Goal: Browse casually

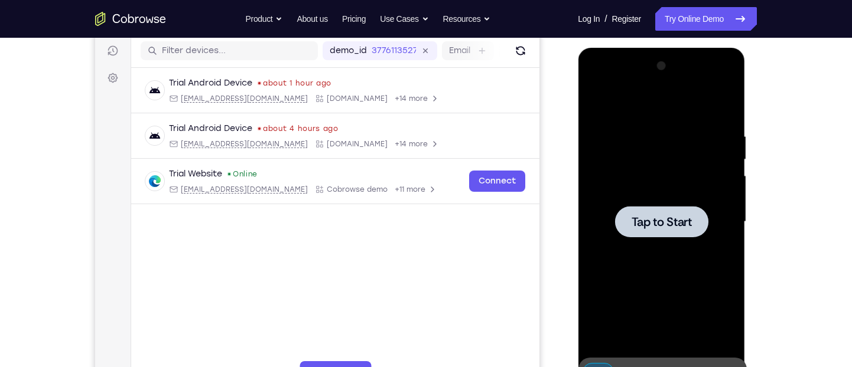
click at [638, 256] on div at bounding box center [660, 222] width 149 height 331
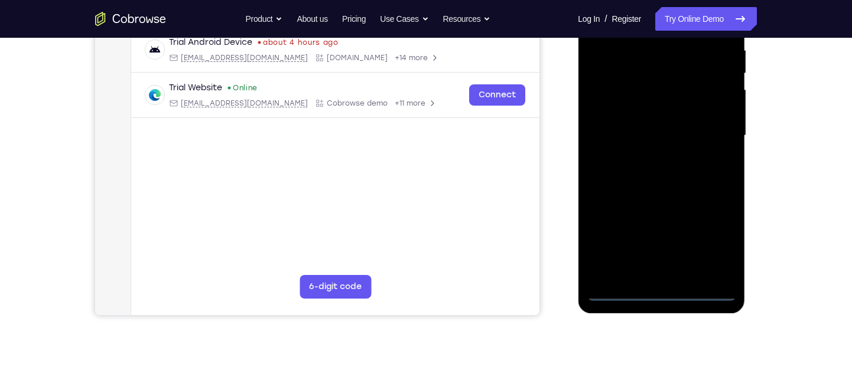
scroll to position [234, 0]
click at [653, 293] on div at bounding box center [660, 135] width 149 height 331
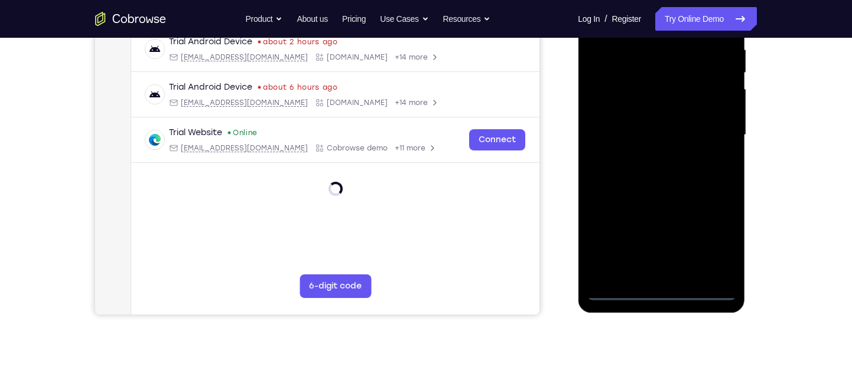
click at [707, 245] on div at bounding box center [660, 135] width 149 height 331
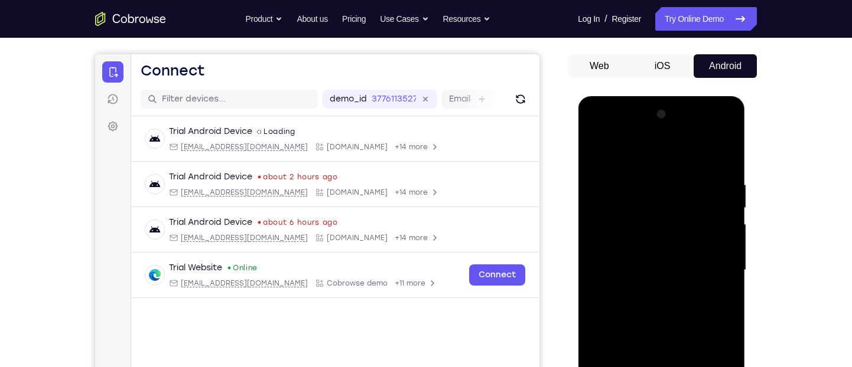
scroll to position [98, 0]
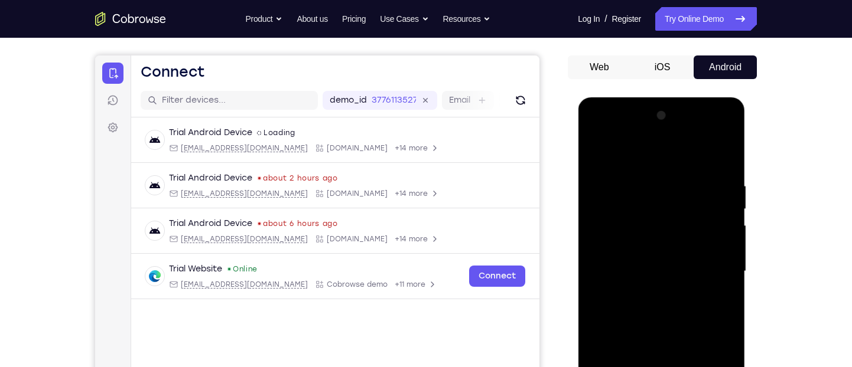
click at [636, 156] on div at bounding box center [660, 271] width 149 height 331
click at [715, 259] on div at bounding box center [660, 271] width 149 height 331
click at [648, 291] on div at bounding box center [660, 271] width 149 height 331
click at [650, 259] on div at bounding box center [660, 271] width 149 height 331
click at [657, 274] on div at bounding box center [660, 271] width 149 height 331
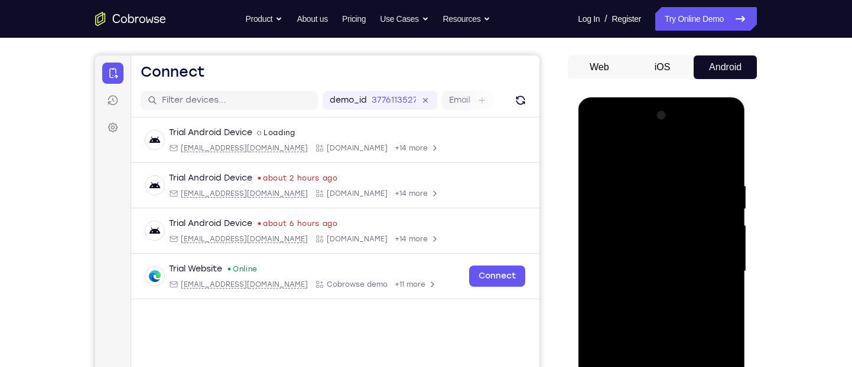
click at [662, 311] on div at bounding box center [660, 271] width 149 height 331
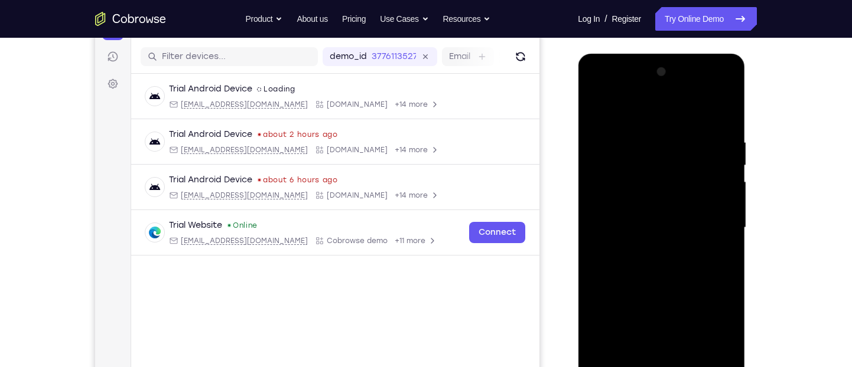
scroll to position [140, 0]
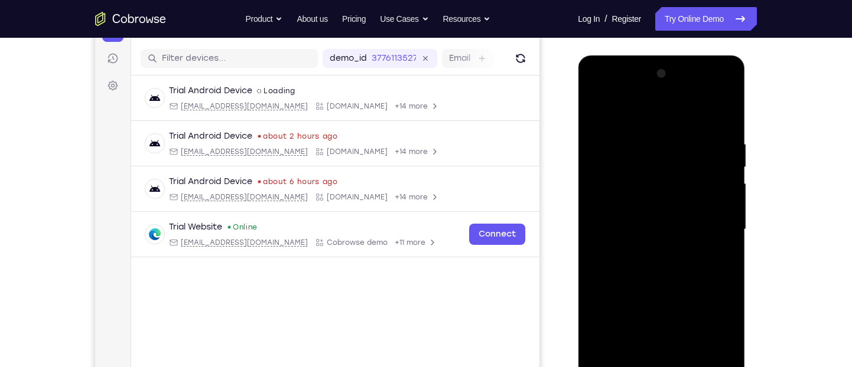
click at [665, 263] on div at bounding box center [660, 229] width 149 height 331
click at [681, 265] on div at bounding box center [660, 229] width 149 height 331
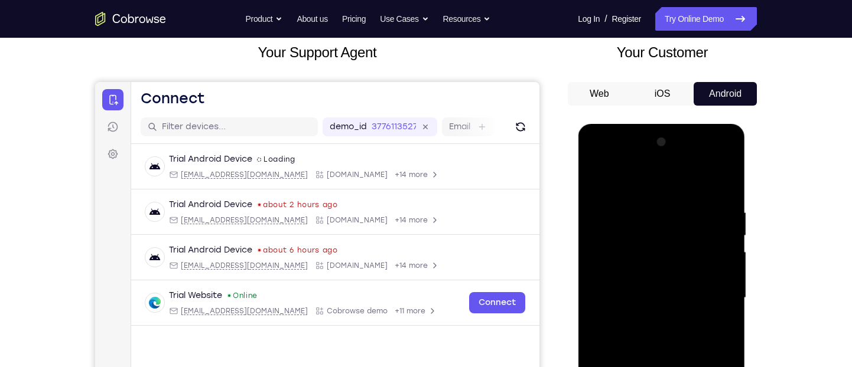
scroll to position [103, 0]
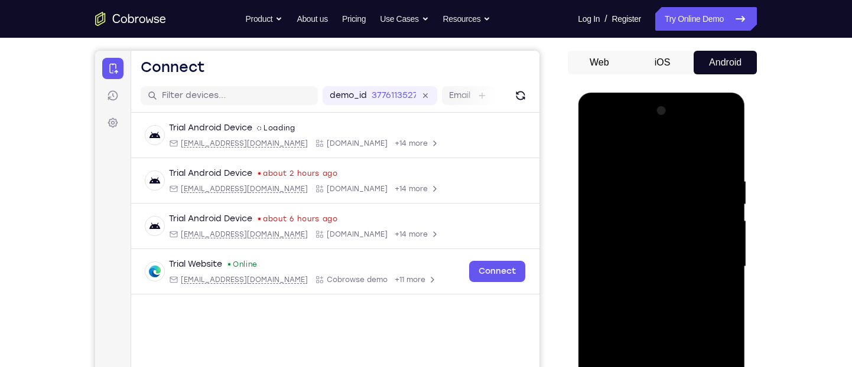
click at [722, 164] on div at bounding box center [660, 267] width 149 height 331
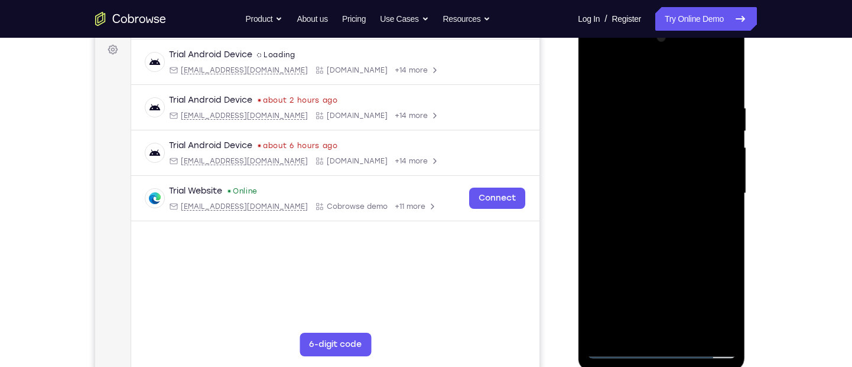
scroll to position [136, 0]
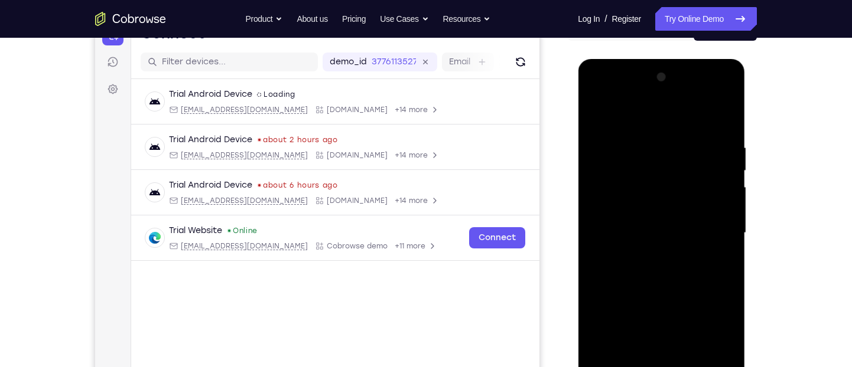
click at [721, 288] on div at bounding box center [660, 233] width 149 height 331
click at [727, 281] on div at bounding box center [660, 233] width 149 height 331
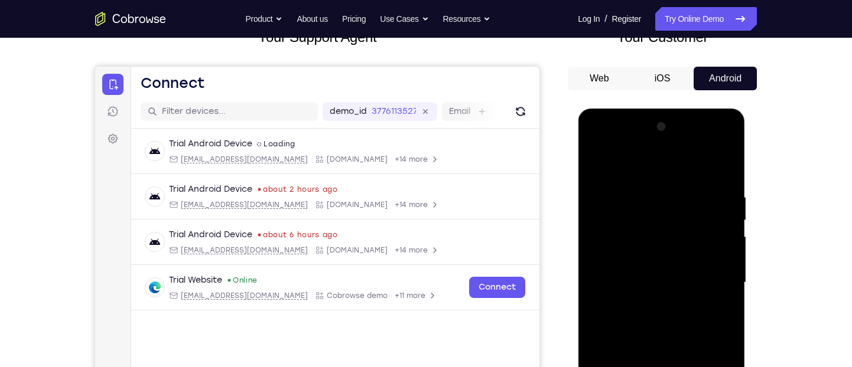
click at [647, 187] on div at bounding box center [660, 283] width 149 height 331
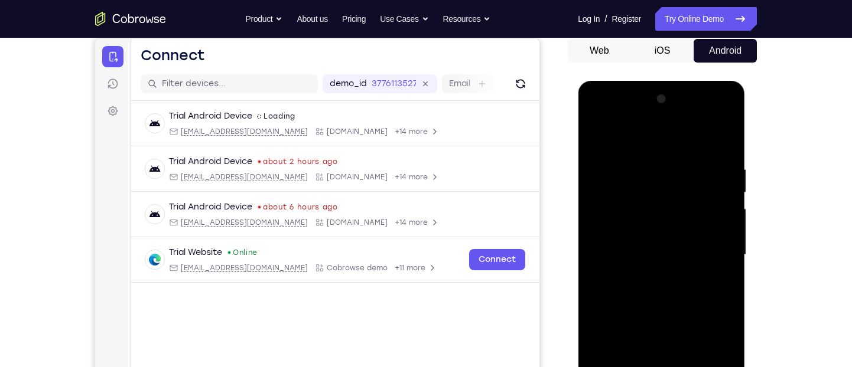
scroll to position [114, 0]
click at [718, 232] on div at bounding box center [660, 255] width 149 height 331
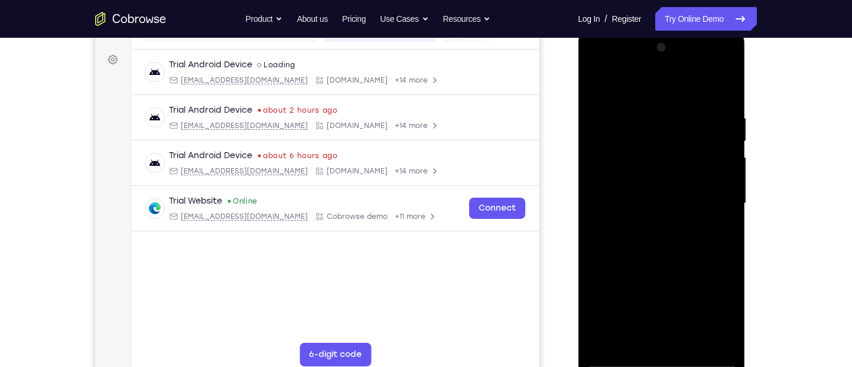
scroll to position [169, 0]
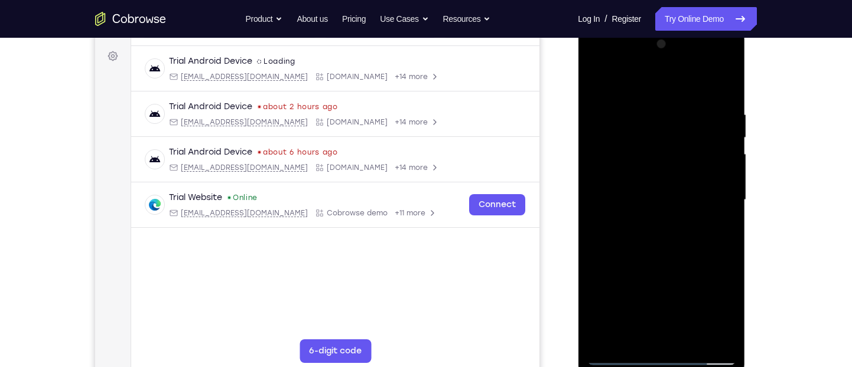
click at [718, 273] on div at bounding box center [660, 200] width 149 height 331
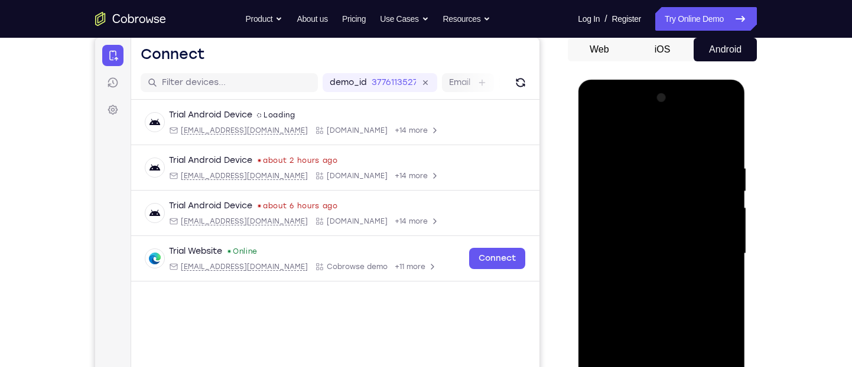
scroll to position [92, 0]
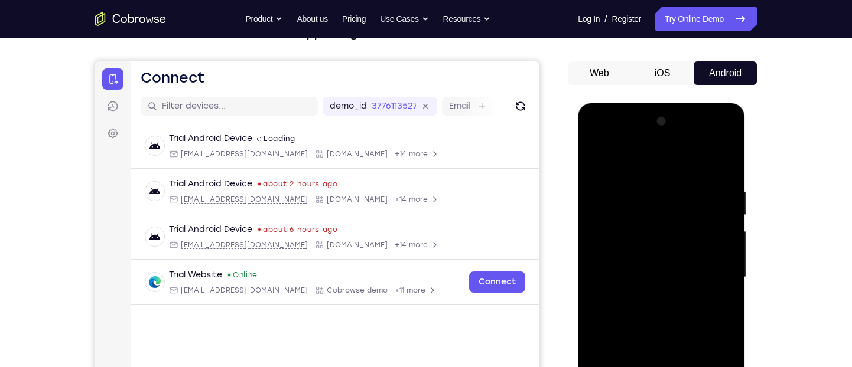
click at [718, 273] on div at bounding box center [660, 277] width 149 height 331
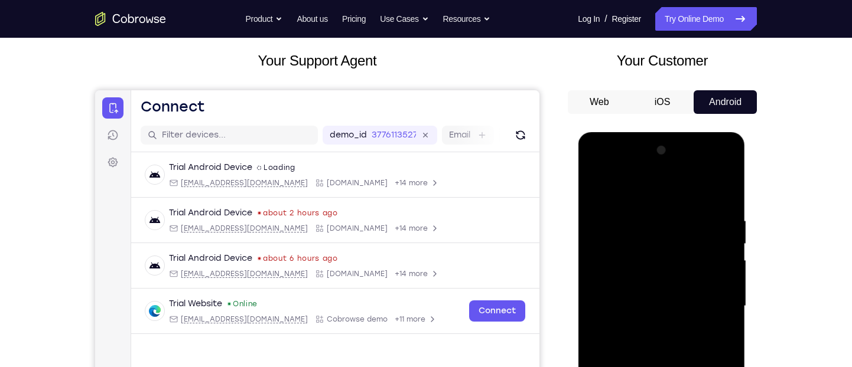
scroll to position [58, 0]
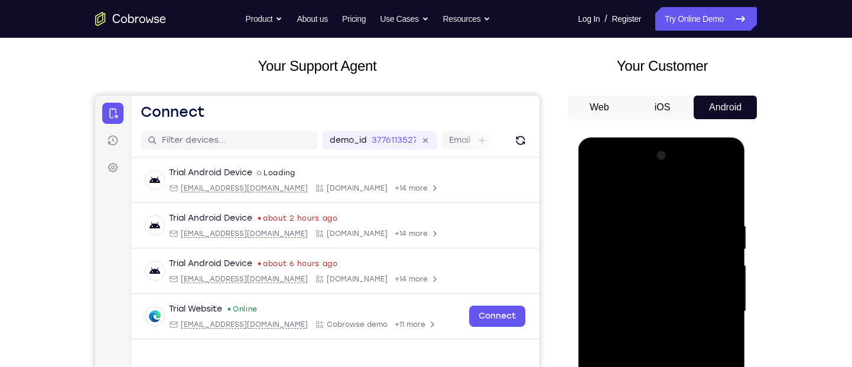
drag, startPoint x: 718, startPoint y: 331, endPoint x: 725, endPoint y: 273, distance: 57.6
click at [725, 273] on div at bounding box center [660, 311] width 149 height 331
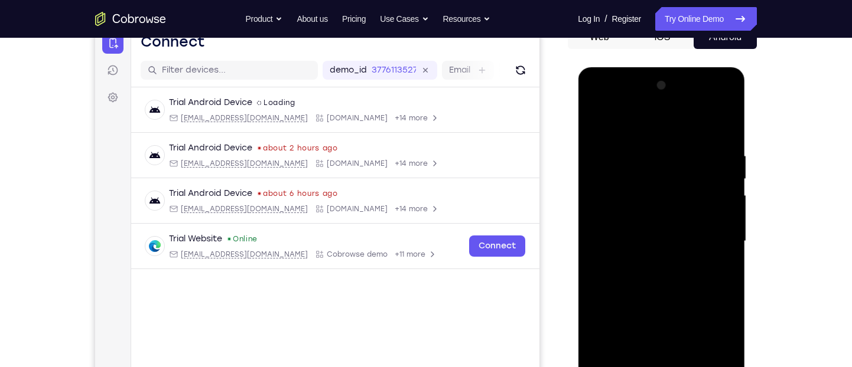
scroll to position [128, 0]
click at [600, 255] on div at bounding box center [660, 242] width 149 height 331
click at [728, 230] on div at bounding box center [660, 242] width 149 height 331
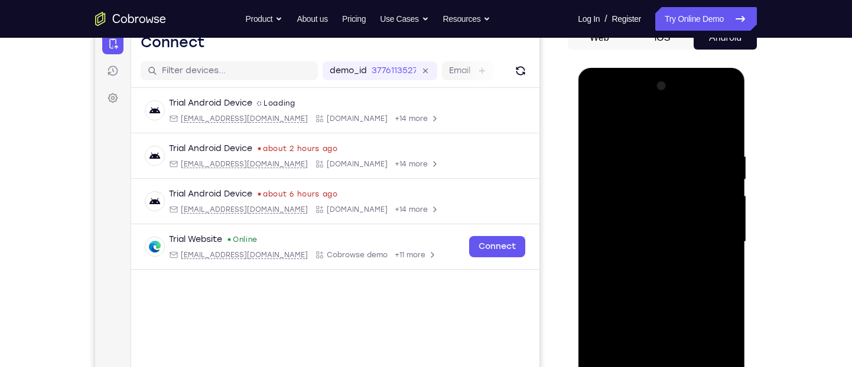
click at [728, 230] on div at bounding box center [660, 242] width 149 height 331
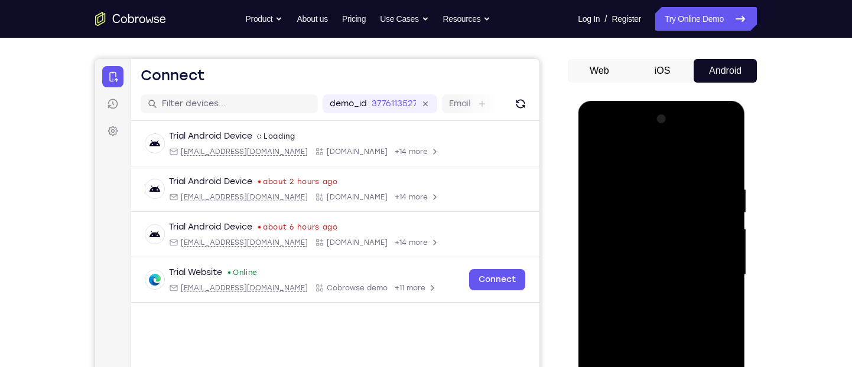
scroll to position [93, 0]
click at [728, 265] on div at bounding box center [660, 276] width 149 height 331
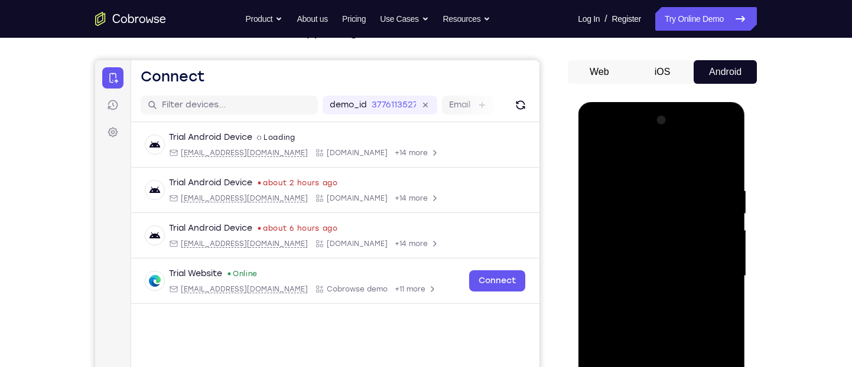
click at [728, 265] on div at bounding box center [660, 276] width 149 height 331
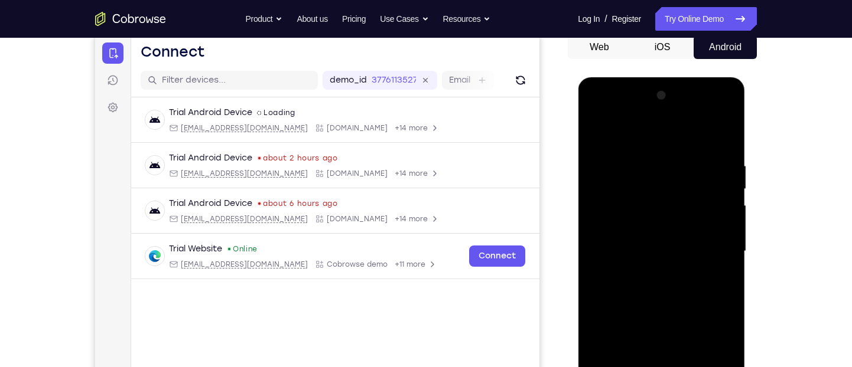
scroll to position [105, 0]
